Goal: Check status

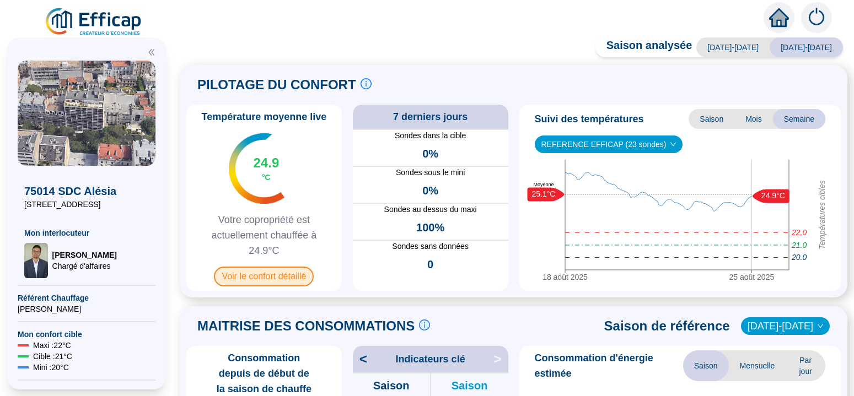
click at [283, 274] on span "Voir le confort détaillé" at bounding box center [264, 277] width 100 height 20
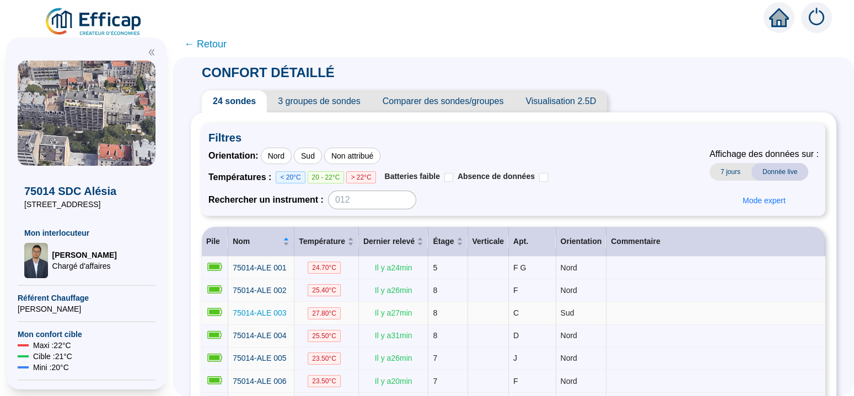
click at [286, 310] on span "75014-ALE 003" at bounding box center [259, 313] width 53 height 9
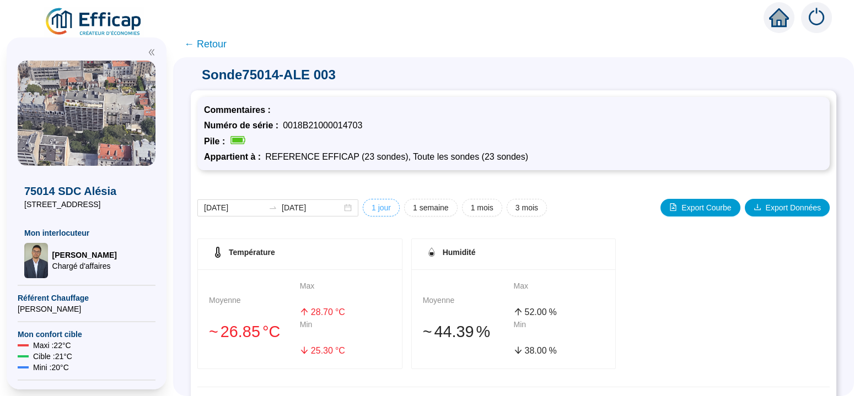
click at [381, 206] on span "1 jour" at bounding box center [380, 208] width 19 height 12
click at [438, 209] on span "1 semaine" at bounding box center [431, 208] width 36 height 12
click at [482, 207] on span "1 mois" at bounding box center [482, 208] width 23 height 12
click at [527, 209] on span "3 mois" at bounding box center [526, 208] width 23 height 12
type input "[DATE]"
